Goal: Task Accomplishment & Management: Complete application form

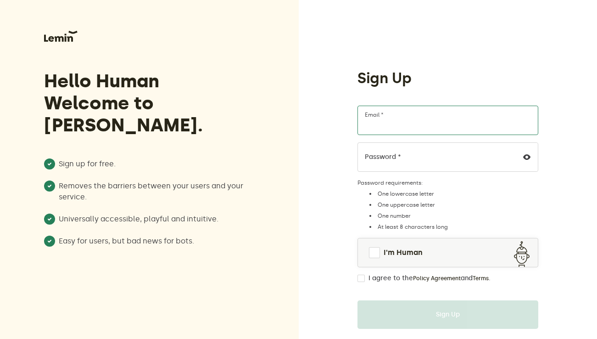
click at [393, 122] on input "Email *" at bounding box center [448, 120] width 181 height 29
click at [394, 134] on input "Email *" at bounding box center [448, 120] width 181 height 29
type input "[EMAIL_ADDRESS][DOMAIN_NAME]"
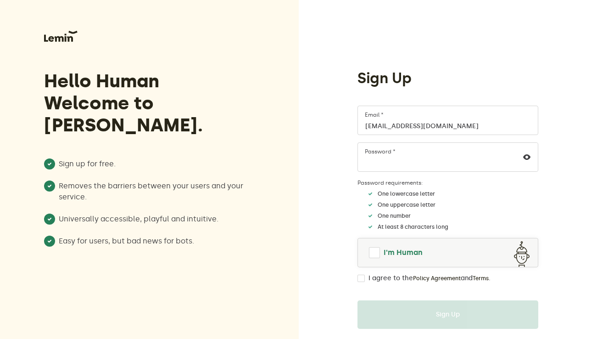
click at [376, 248] on span at bounding box center [374, 252] width 11 height 11
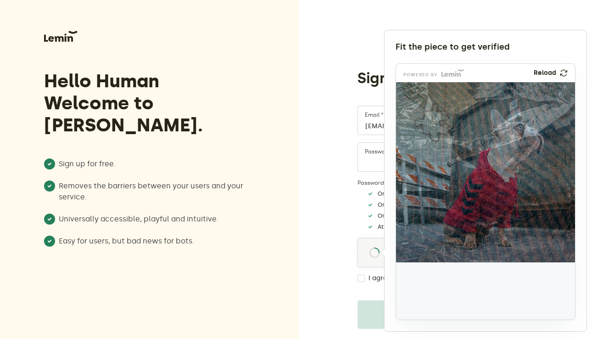
drag, startPoint x: 425, startPoint y: 292, endPoint x: 433, endPoint y: 124, distance: 168.2
click at [433, 124] on img at bounding box center [371, 183] width 297 height 180
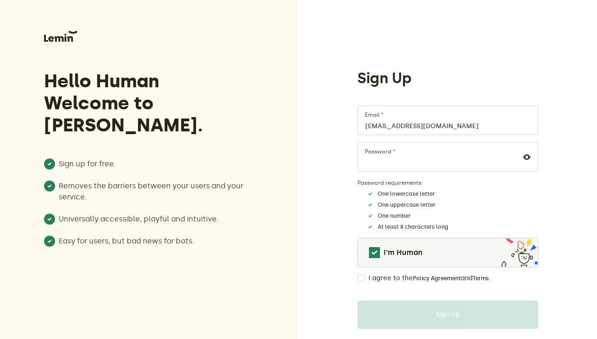
click at [360, 277] on input "I agree to the Policy Agreement and Terms ." at bounding box center [361, 278] width 7 height 7
checkbox input "true"
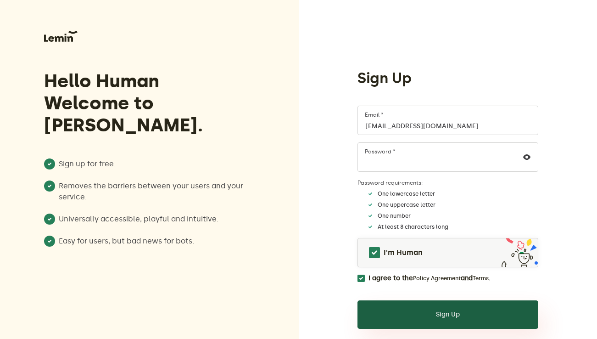
click at [382, 313] on button "Sign Up" at bounding box center [448, 314] width 181 height 28
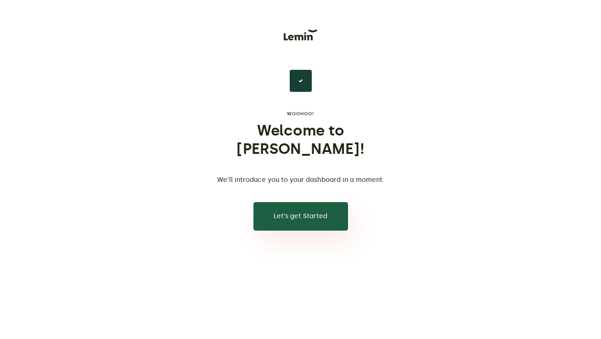
click at [325, 202] on button "Let’s get Started" at bounding box center [300, 216] width 95 height 28
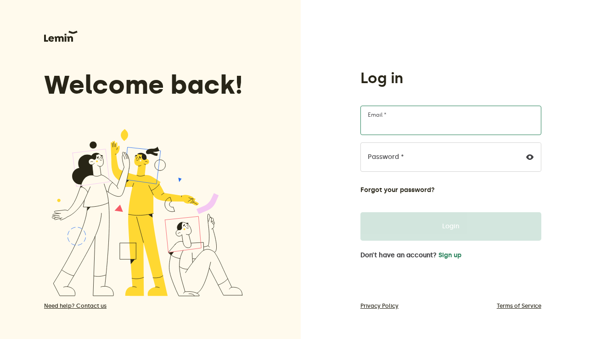
type input "[EMAIL_ADDRESS][DOMAIN_NAME]"
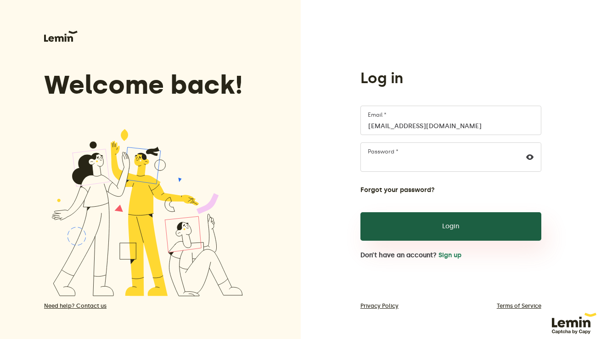
click at [415, 235] on button "Login" at bounding box center [450, 226] width 181 height 28
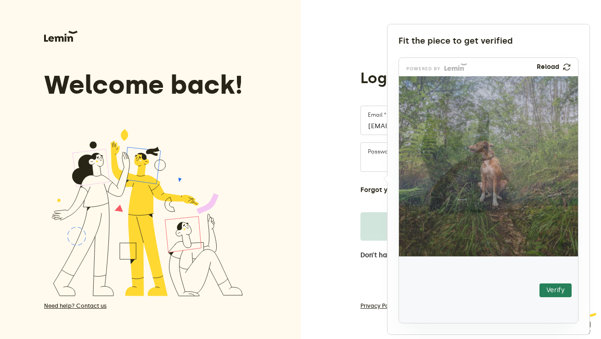
drag, startPoint x: 439, startPoint y: 288, endPoint x: 463, endPoint y: 185, distance: 106.5
click at [463, 185] on img at bounding box center [401, 240] width 315 height 180
click at [550, 290] on button "Verify" at bounding box center [555, 290] width 32 height 14
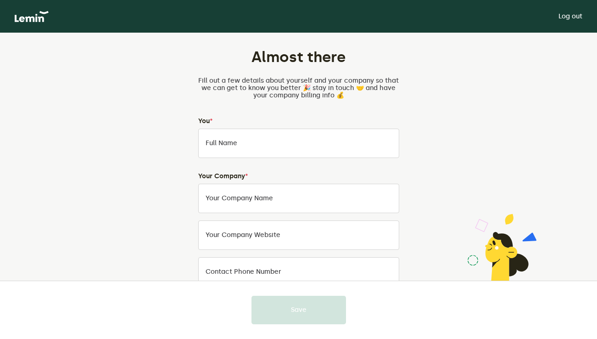
drag, startPoint x: 587, startPoint y: 110, endPoint x: 576, endPoint y: 110, distance: 11.0
click at [586, 110] on div "Almost there Fill out a few details about yourself and your company so that we …" at bounding box center [298, 308] width 597 height 551
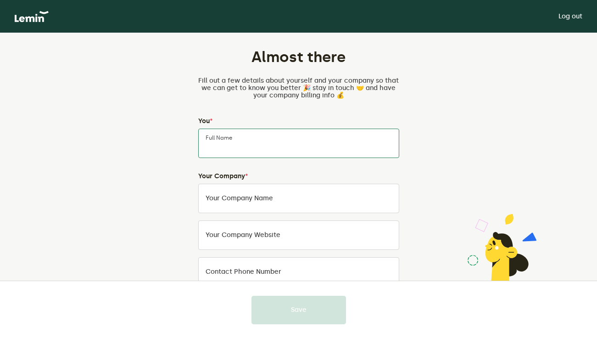
click at [306, 138] on input "Full Name" at bounding box center [298, 143] width 201 height 29
type input "[PERSON_NAME]"
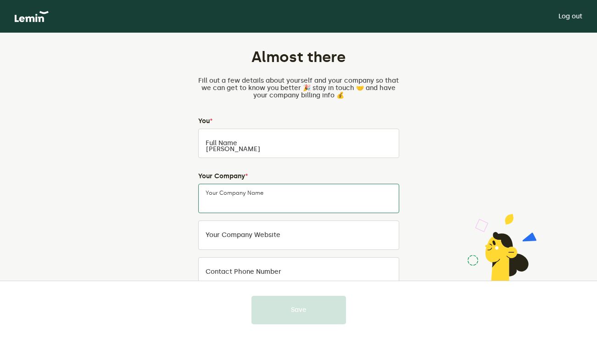
type input "101 Perfume Plus"
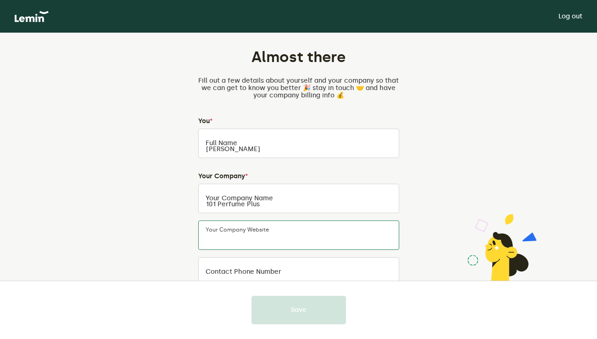
type input "101 Perfume Plus"
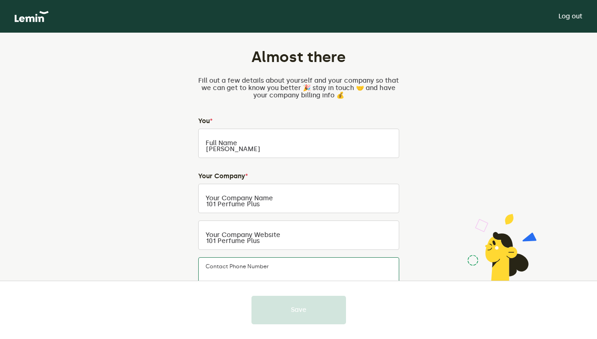
type input "2687756827"
type input "[GEOGRAPHIC_DATA]"
type input "St.[PERSON_NAME]"
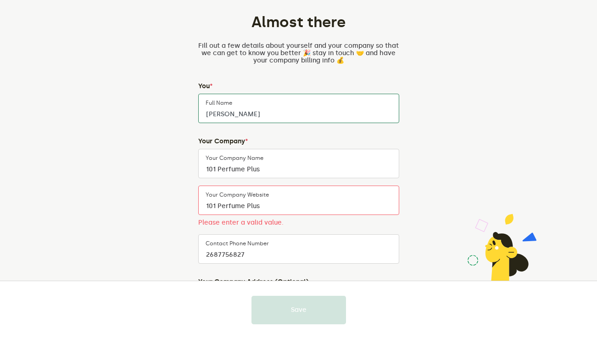
scroll to position [92, 0]
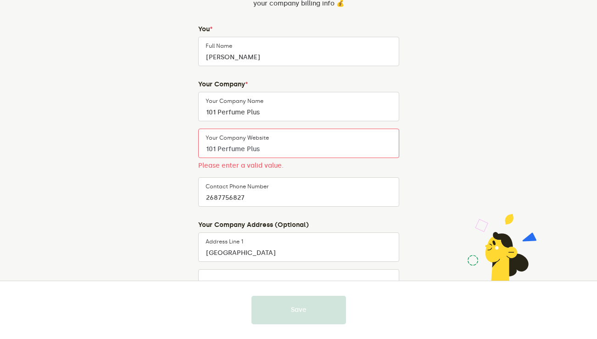
drag, startPoint x: 275, startPoint y: 147, endPoint x: 175, endPoint y: 146, distance: 99.2
click at [175, 146] on div "Almost there Fill out a few details about yourself and your company so that we …" at bounding box center [299, 222] width 430 height 562
paste input "[URL][DOMAIN_NAME]"
click at [269, 143] on input "[URL][DOMAIN_NAME]" at bounding box center [298, 143] width 201 height 29
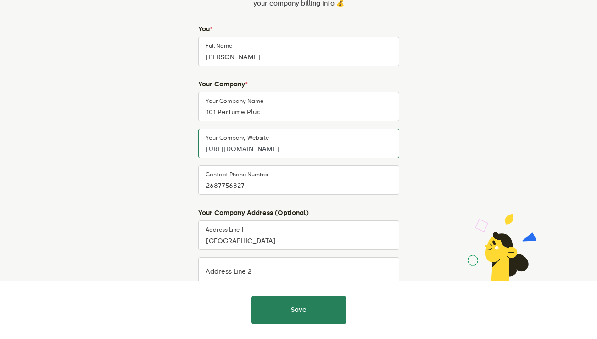
click at [269, 148] on input "[URL][DOMAIN_NAME]" at bounding box center [298, 143] width 201 height 29
type input "[URL][DOMAIN_NAME]"
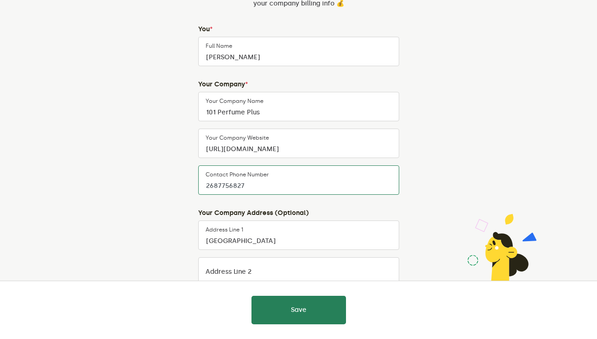
click at [311, 188] on input "2687756827" at bounding box center [298, 179] width 201 height 29
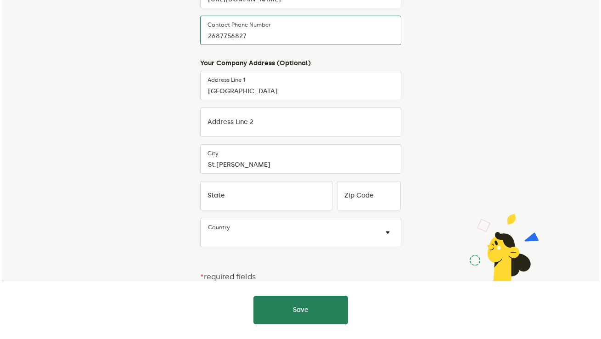
scroll to position [245, 0]
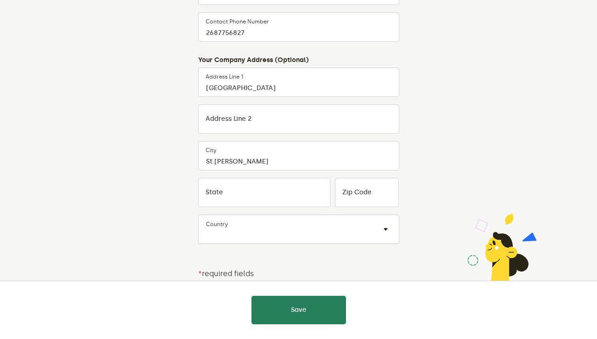
click at [281, 241] on div "Country × ×" at bounding box center [298, 228] width 201 height 29
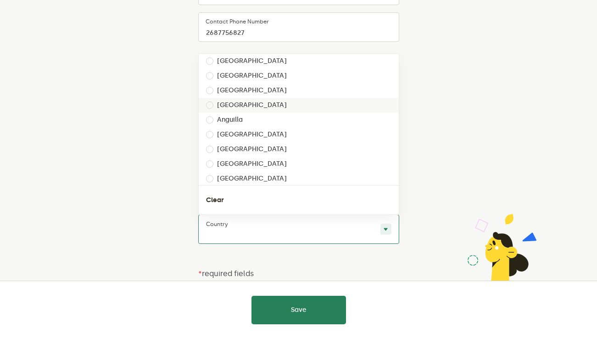
click at [265, 105] on label "[GEOGRAPHIC_DATA]" at bounding box center [252, 104] width 70 height 7
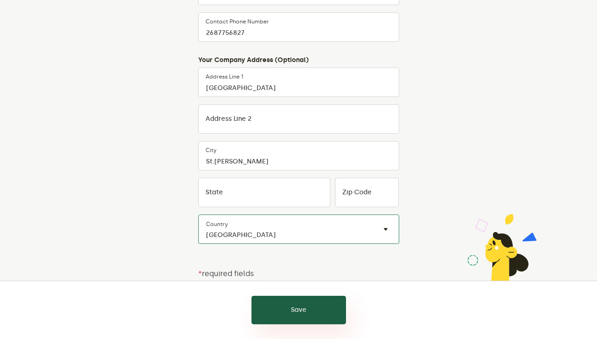
click at [313, 303] on button "Save" at bounding box center [299, 310] width 95 height 28
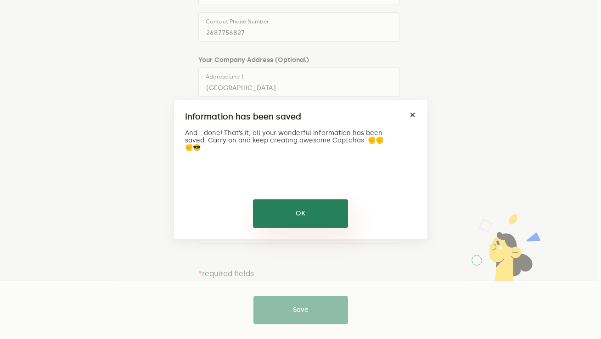
click at [279, 215] on button "OK" at bounding box center [300, 213] width 95 height 28
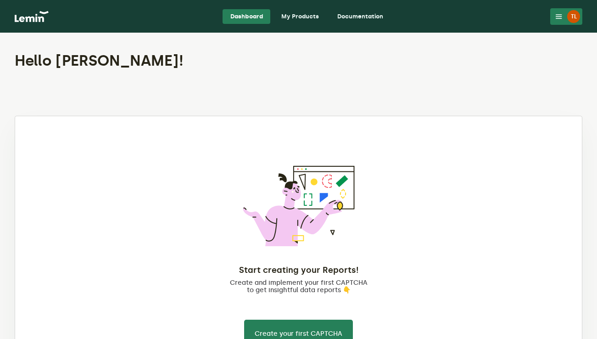
click at [559, 16] on icon at bounding box center [559, 16] width 7 height 7
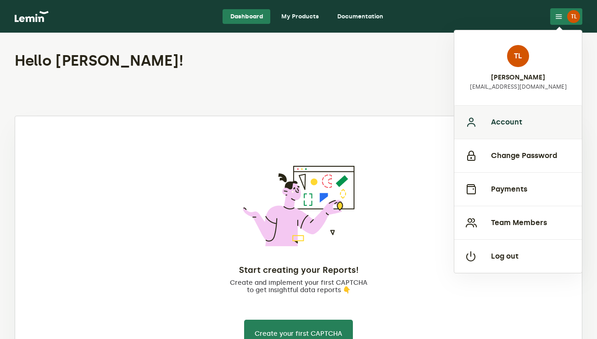
click at [506, 123] on button "Account" at bounding box center [519, 122] width 128 height 34
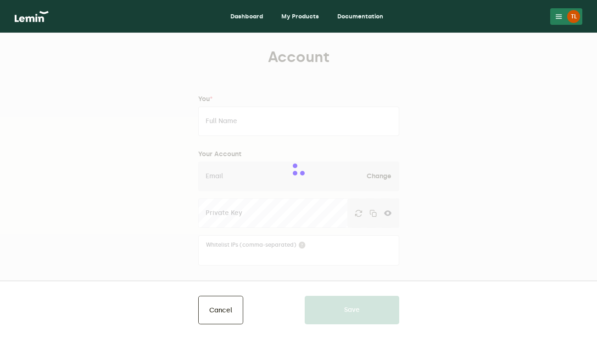
type input "[PERSON_NAME]"
type input "[EMAIL_ADDRESS][DOMAIN_NAME]"
type input "101 Perfume Plus"
type input "[URL][DOMAIN_NAME]"
type input "2687756827"
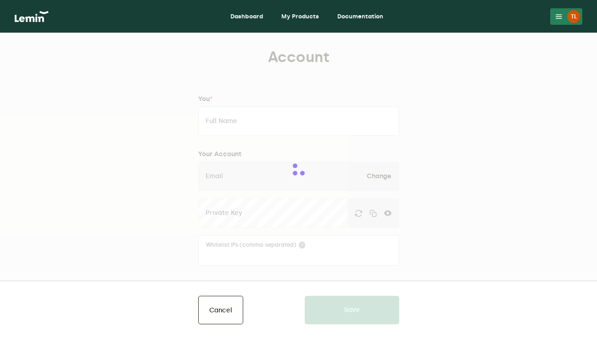
type input "[GEOGRAPHIC_DATA]"
type input "St.[PERSON_NAME]"
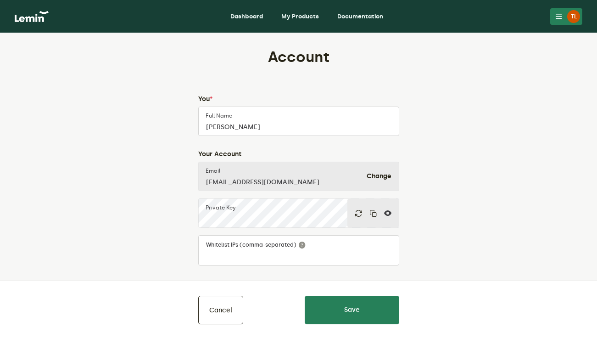
click at [297, 10] on link "My Products" at bounding box center [300, 16] width 52 height 15
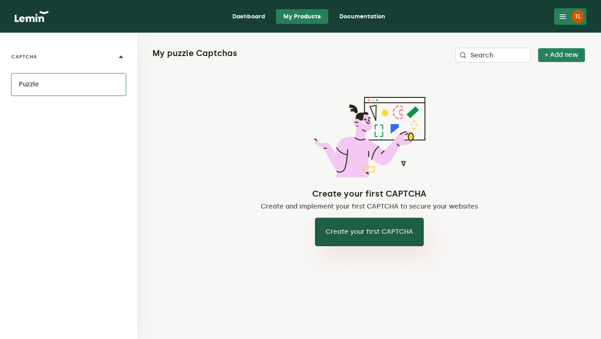
click at [370, 230] on button "Create your first CAPTCHA" at bounding box center [369, 232] width 109 height 28
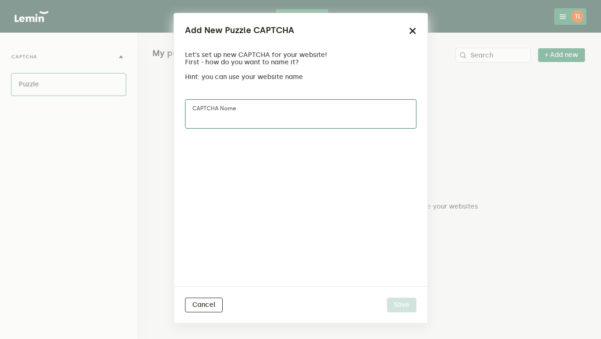
click at [268, 115] on input "CAPTCHA name" at bounding box center [300, 113] width 231 height 29
type input "Shopify"
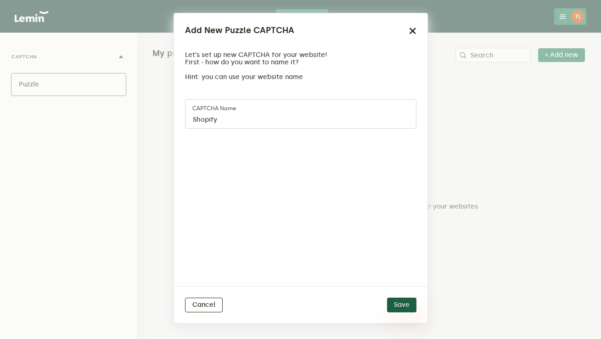
click at [393, 298] on button "Save" at bounding box center [401, 305] width 29 height 15
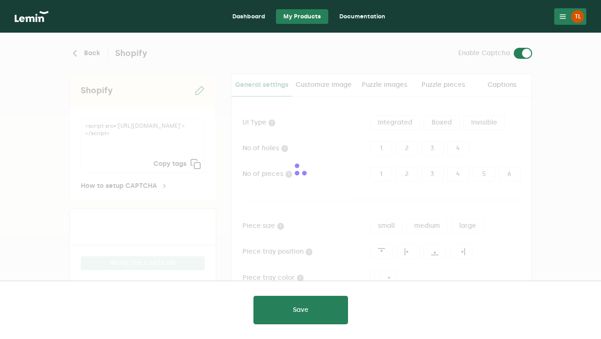
type input "white"
checkbox input "true"
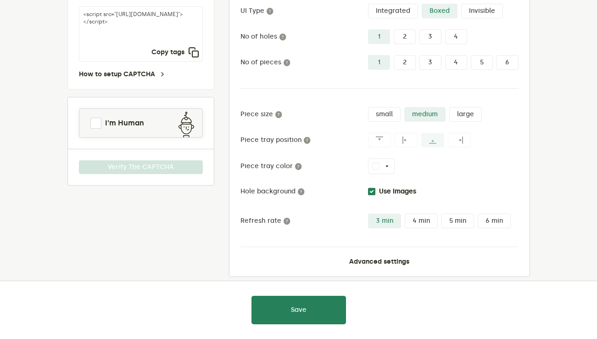
scroll to position [123, 0]
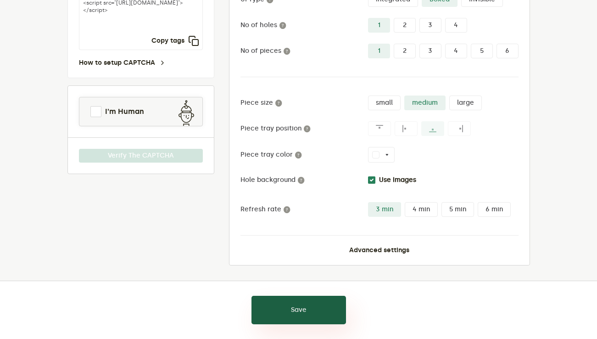
click at [294, 313] on button "Save" at bounding box center [299, 310] width 95 height 28
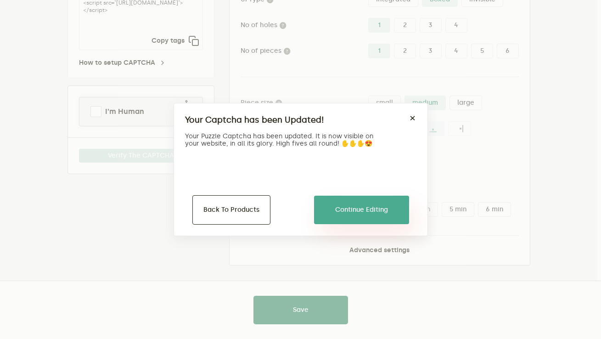
click at [351, 210] on button "Continue Editing" at bounding box center [361, 210] width 95 height 28
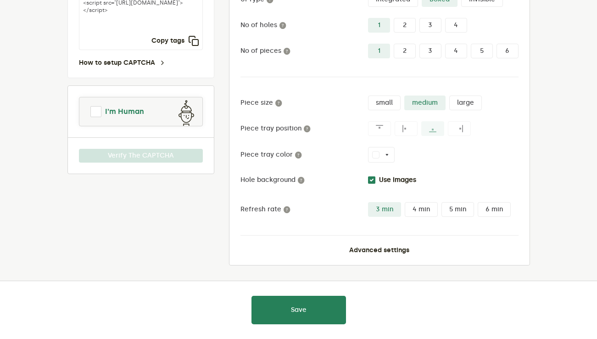
click at [97, 110] on span at bounding box center [95, 111] width 11 height 11
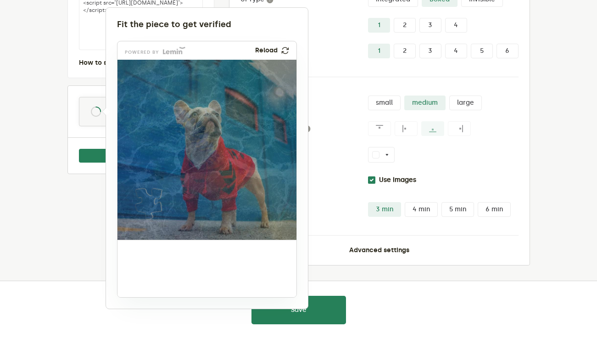
drag, startPoint x: 150, startPoint y: 279, endPoint x: 151, endPoint y: 213, distance: 65.7
click at [151, 213] on img at bounding box center [87, 264] width 297 height 180
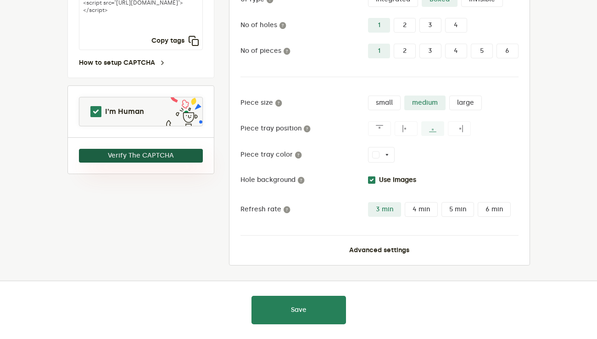
click at [157, 154] on button "Verify The CAPTCHA" at bounding box center [141, 156] width 124 height 14
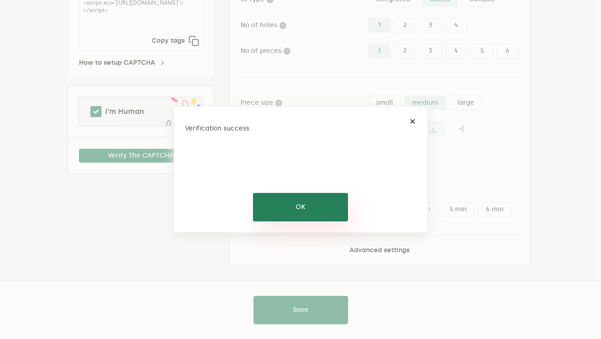
click at [288, 216] on button "OK" at bounding box center [300, 207] width 95 height 28
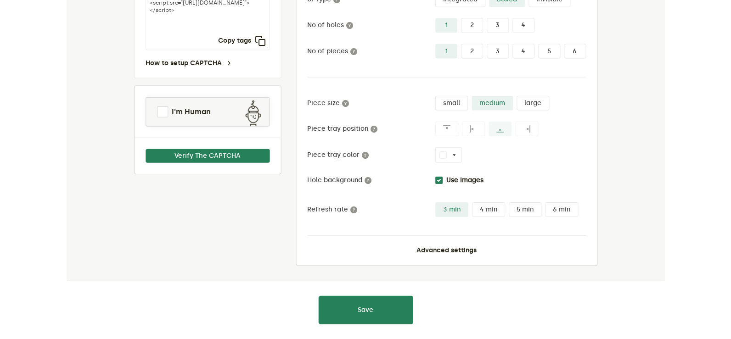
scroll to position [0, 0]
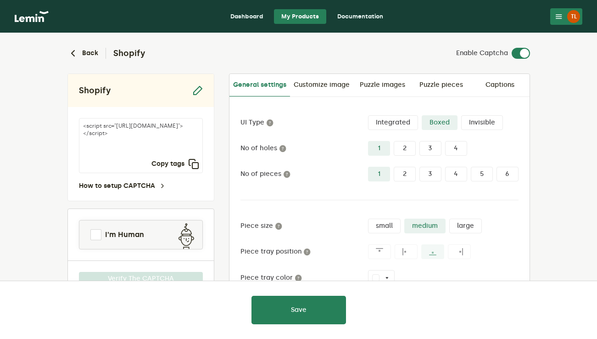
click at [63, 55] on div "Back Shopify Enable Captcha Shopify <script src="[URL][DOMAIN_NAME]"></script> …" at bounding box center [298, 247] width 477 height 429
click at [79, 51] on button "Back" at bounding box center [82, 53] width 31 height 11
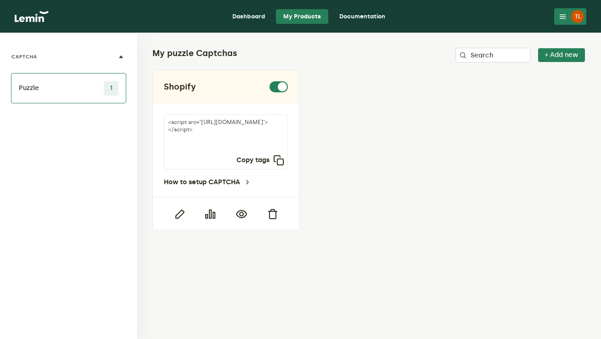
click at [11, 191] on div "CAPTCHA > Puzzle CAPTCHA Puzzle 1" at bounding box center [69, 186] width 138 height 306
click at [346, 11] on link "Documentation" at bounding box center [362, 16] width 61 height 15
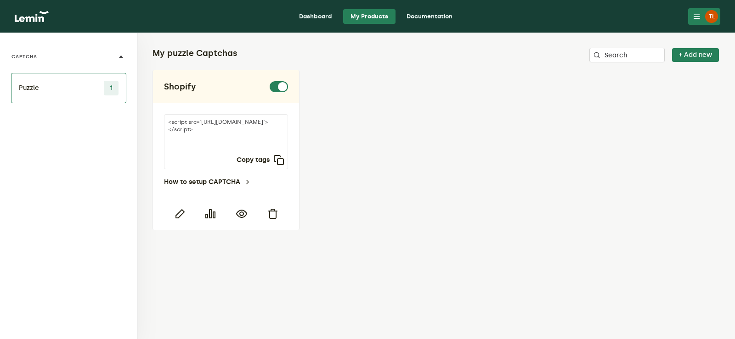
click at [306, 10] on link "Dashboard" at bounding box center [316, 16] width 48 height 15
